Goal: Book appointment/travel/reservation

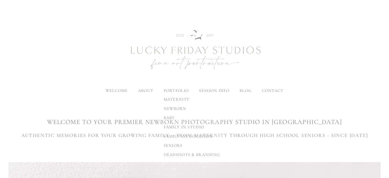
click at [176, 107] on span "newborn" at bounding box center [175, 108] width 23 height 5
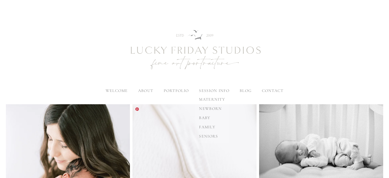
click at [210, 108] on span "newborn" at bounding box center [210, 108] width 23 height 5
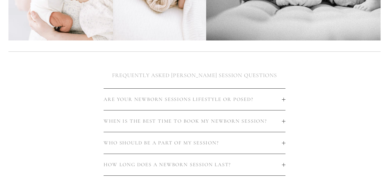
scroll to position [256, 0]
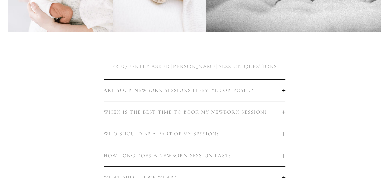
click at [272, 92] on span "ARE YOUR NEWBORN SESSIONS LIFESTYLE OR POSED?" at bounding box center [193, 90] width 178 height 6
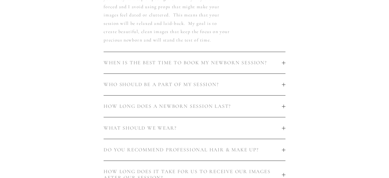
scroll to position [460, 0]
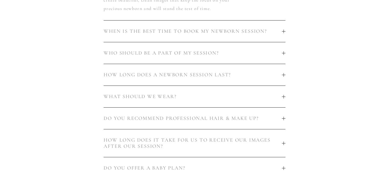
click at [277, 122] on button "DO YOU RECOMMEND PROFESSIONAL HAIR & MAKE UP?" at bounding box center [195, 117] width 182 height 21
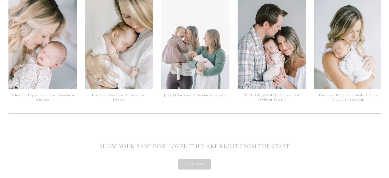
scroll to position [1253, 0]
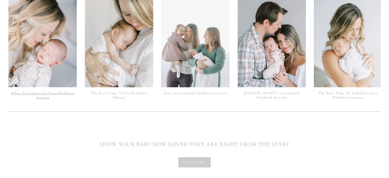
click at [49, 91] on link "What To Expect For Your Newborn Session" at bounding box center [42, 95] width 63 height 9
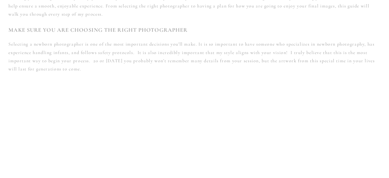
scroll to position [486, 0]
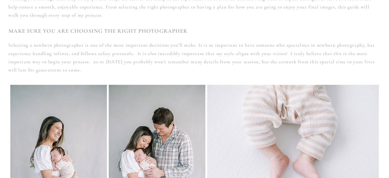
click at [155, 54] on p "Selecting a newborn photographer is one of the most important decisions you’ll …" at bounding box center [194, 57] width 372 height 33
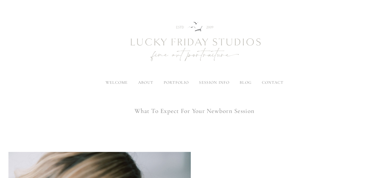
scroll to position [0, 0]
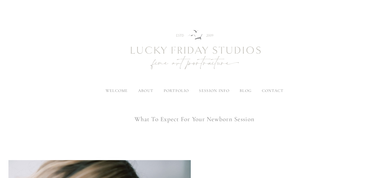
click at [171, 86] on img at bounding box center [195, 50] width 184 height 77
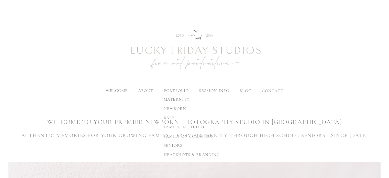
click at [176, 108] on span "newborn" at bounding box center [175, 108] width 23 height 5
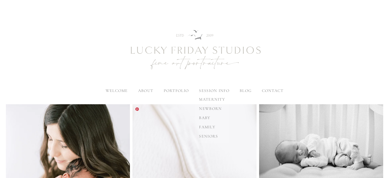
click at [215, 109] on span "newborn" at bounding box center [210, 108] width 23 height 5
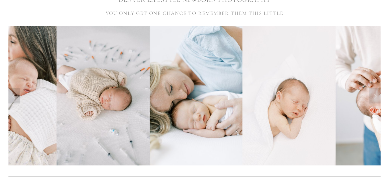
scroll to position [128, 0]
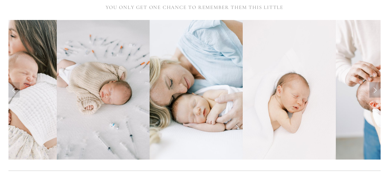
click at [376, 92] on link "Next Slide" at bounding box center [374, 89] width 11 height 15
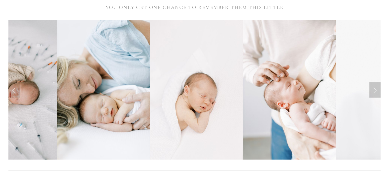
click at [376, 92] on link "Next Slide" at bounding box center [374, 89] width 11 height 15
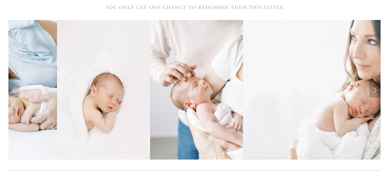
click at [376, 92] on link "Next Slide" at bounding box center [374, 89] width 11 height 15
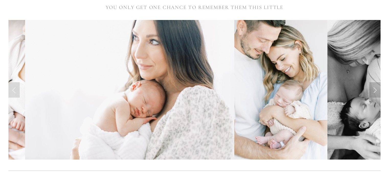
click at [376, 92] on link "Next Slide" at bounding box center [374, 89] width 11 height 15
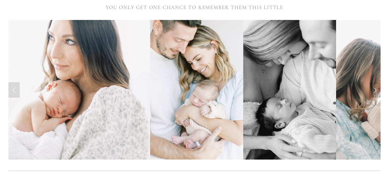
click at [376, 92] on link "Next Slide" at bounding box center [374, 89] width 11 height 15
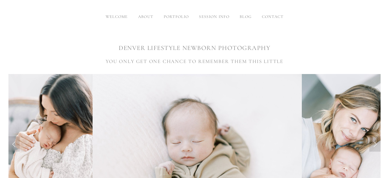
scroll to position [77, 0]
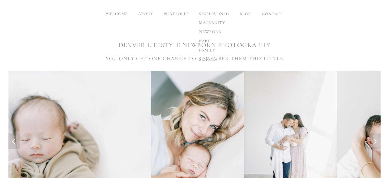
click at [211, 31] on span "newborn" at bounding box center [210, 31] width 23 height 5
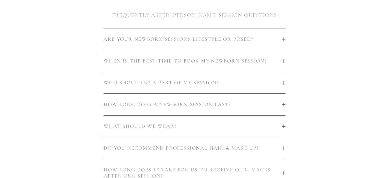
scroll to position [460, 0]
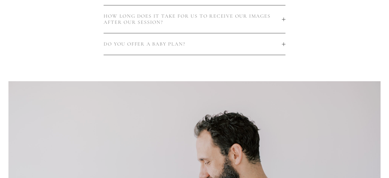
click at [280, 42] on span "DO YOU OFFER A BABY PLAN?" at bounding box center [193, 44] width 178 height 6
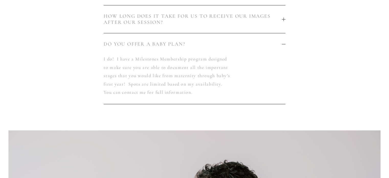
click at [282, 43] on div at bounding box center [284, 44] width 4 height 4
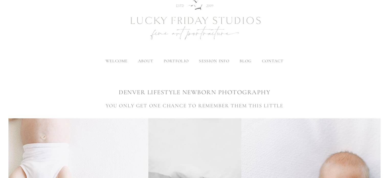
scroll to position [4, 0]
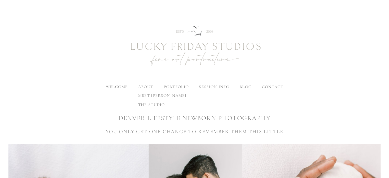
click at [147, 87] on label "about" at bounding box center [145, 86] width 15 height 5
click at [0, 0] on input "about" at bounding box center [0, 0] width 0 height 0
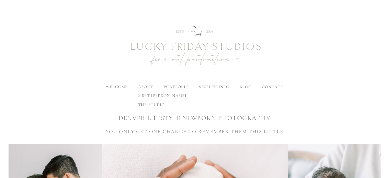
click at [150, 107] on link "the studio" at bounding box center [162, 104] width 56 height 9
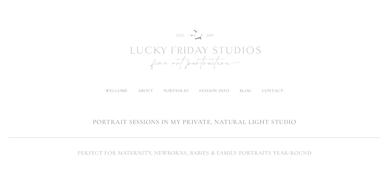
click at [112, 91] on span "welcome" at bounding box center [117, 90] width 22 height 5
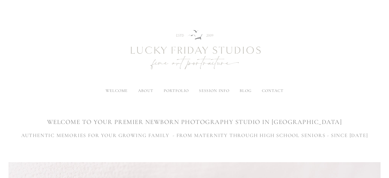
click at [241, 90] on span "blog" at bounding box center [246, 90] width 12 height 5
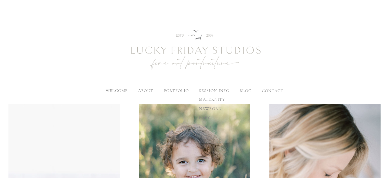
click at [218, 90] on label "session info" at bounding box center [214, 90] width 30 height 5
click at [0, 0] on input "session info" at bounding box center [0, 0] width 0 height 0
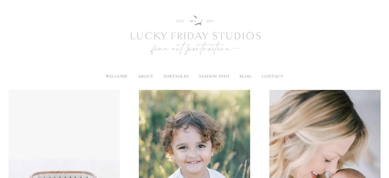
scroll to position [26, 0]
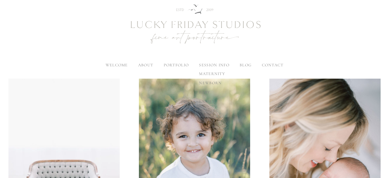
click at [208, 81] on span "newborn" at bounding box center [210, 82] width 23 height 5
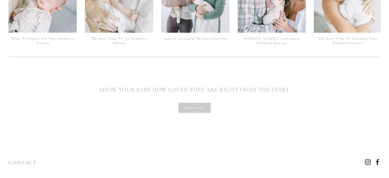
scroll to position [1249, 0]
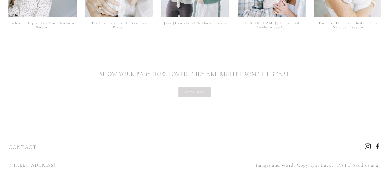
click at [193, 87] on link "book now" at bounding box center [194, 92] width 32 height 10
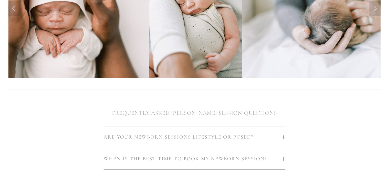
scroll to position [153, 0]
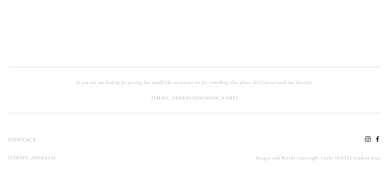
scroll to position [558, 0]
